Goal: Find contact information: Find contact information

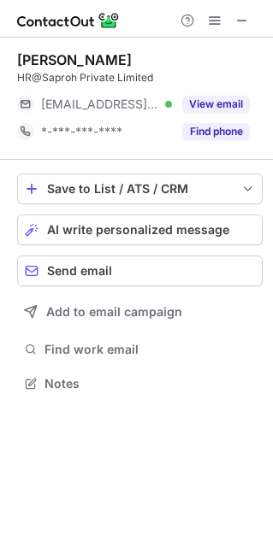
scroll to position [371, 273]
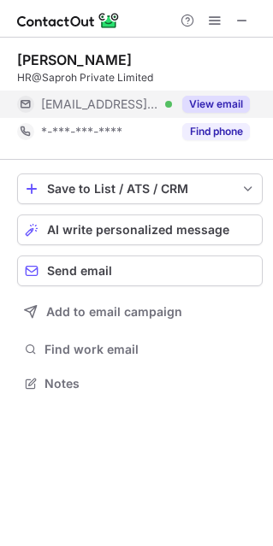
click at [245, 115] on div "View email" at bounding box center [211, 104] width 78 height 27
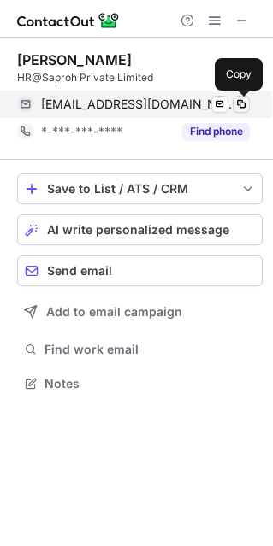
click at [239, 104] on span at bounding box center [241, 104] width 14 height 14
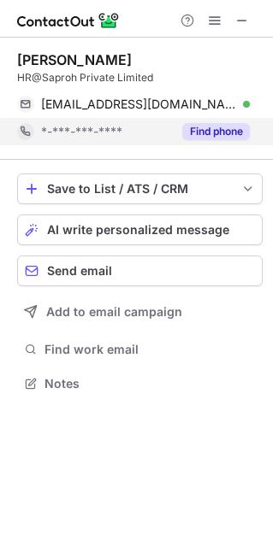
click at [190, 134] on button "Find phone" at bounding box center [216, 131] width 68 height 17
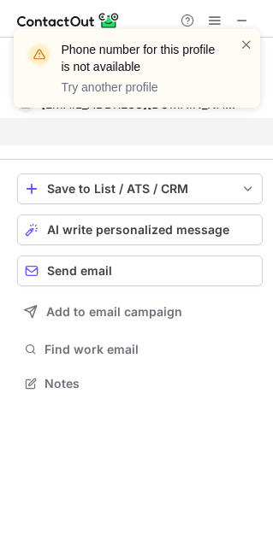
scroll to position [344, 273]
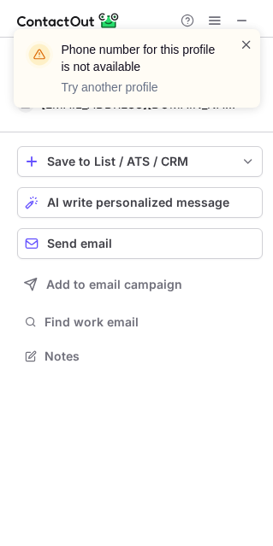
click at [240, 43] on span at bounding box center [246, 44] width 14 height 17
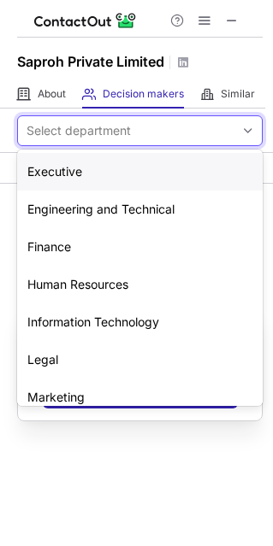
click at [190, 132] on div "Select department" at bounding box center [126, 130] width 216 height 27
click at [143, 275] on div "Human Resources" at bounding box center [139, 285] width 245 height 38
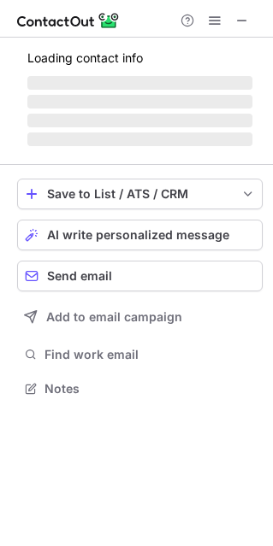
scroll to position [386, 273]
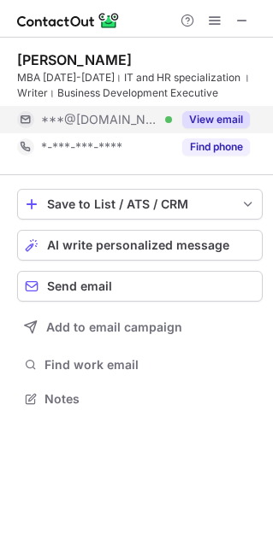
click at [211, 126] on button "View email" at bounding box center [216, 119] width 68 height 17
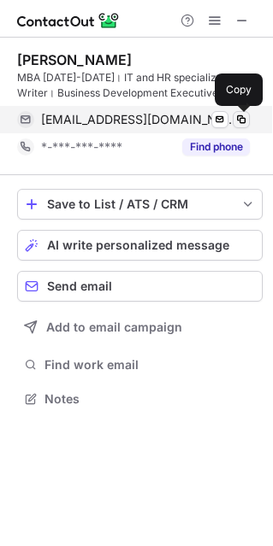
click at [240, 121] on span at bounding box center [241, 120] width 14 height 14
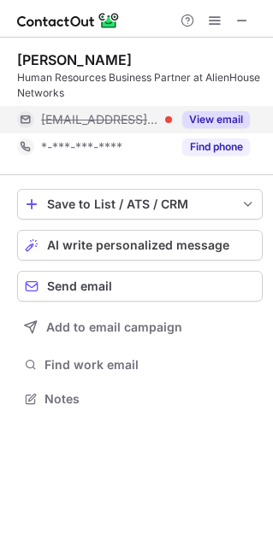
click at [233, 121] on button "View email" at bounding box center [216, 119] width 68 height 17
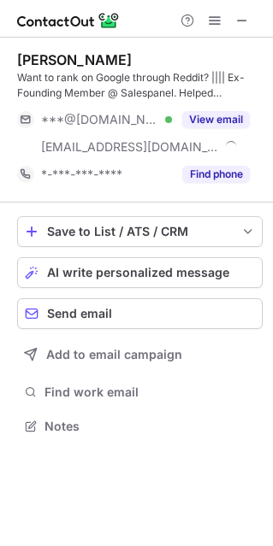
scroll to position [414, 273]
